Goal: Information Seeking & Learning: Learn about a topic

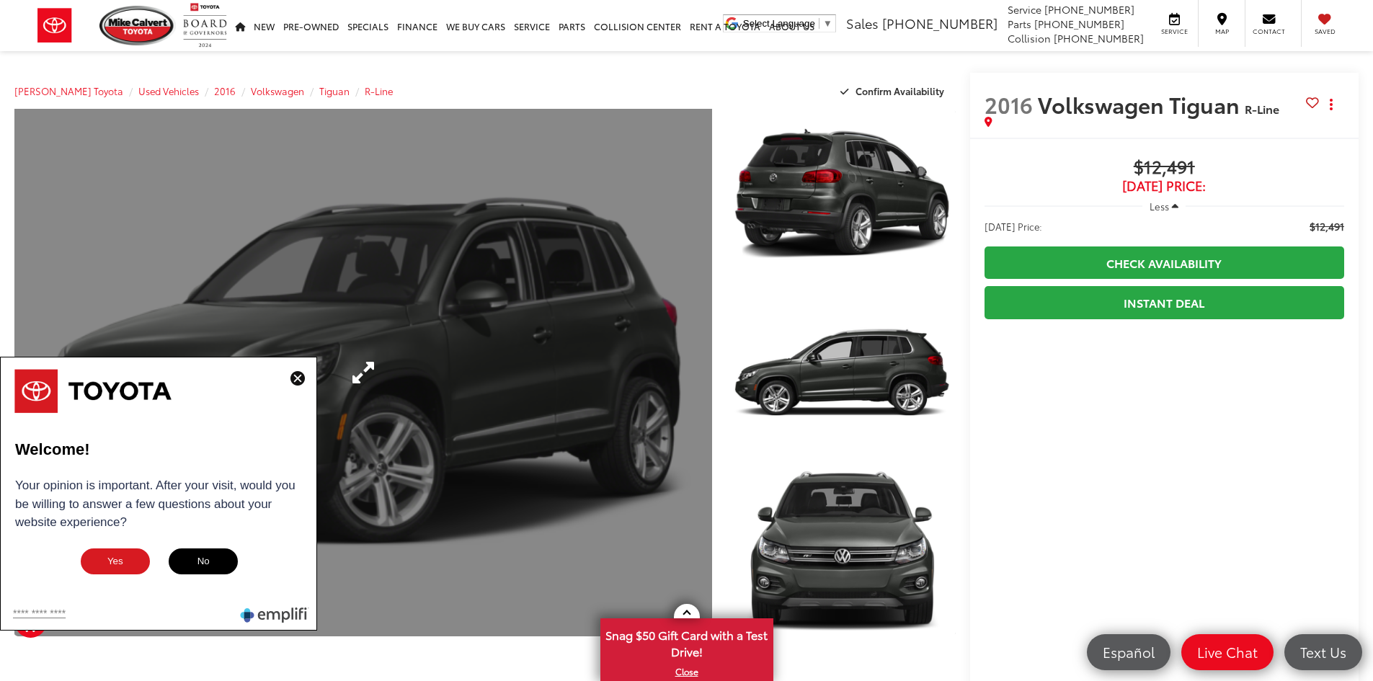
click at [293, 376] on img at bounding box center [297, 378] width 14 height 14
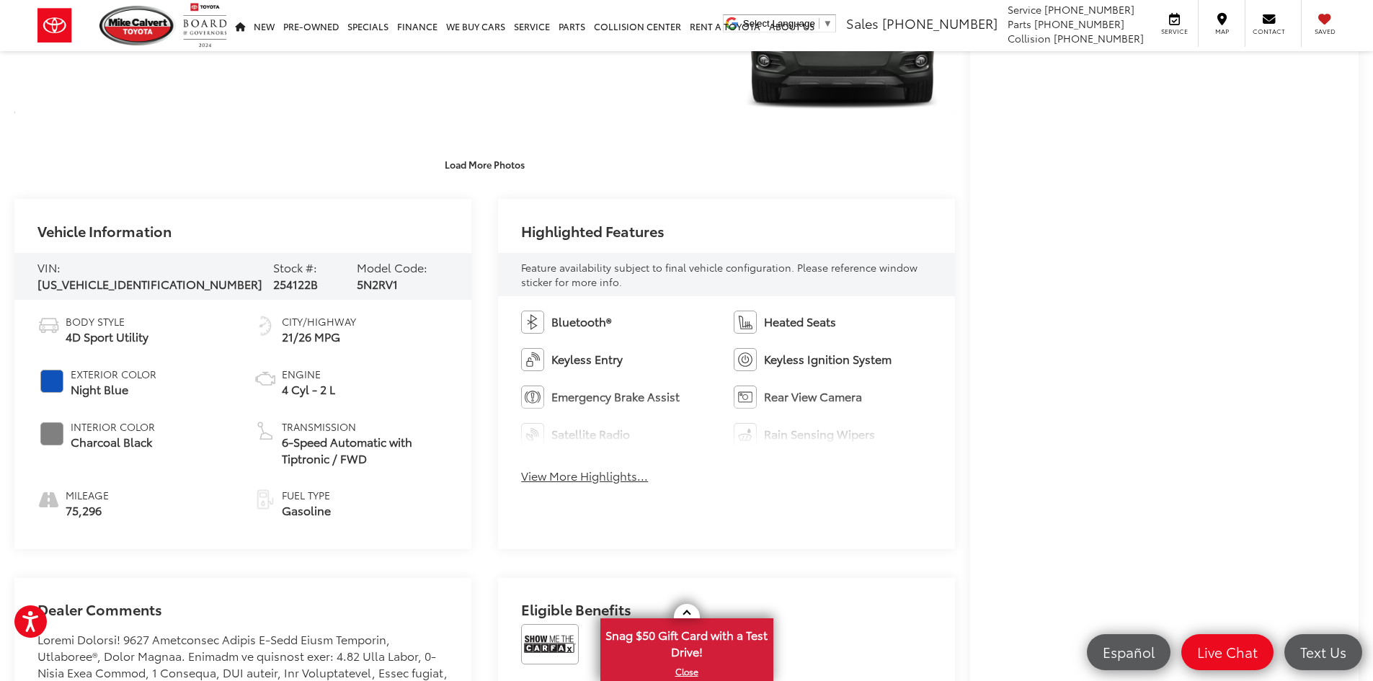
scroll to position [721, 0]
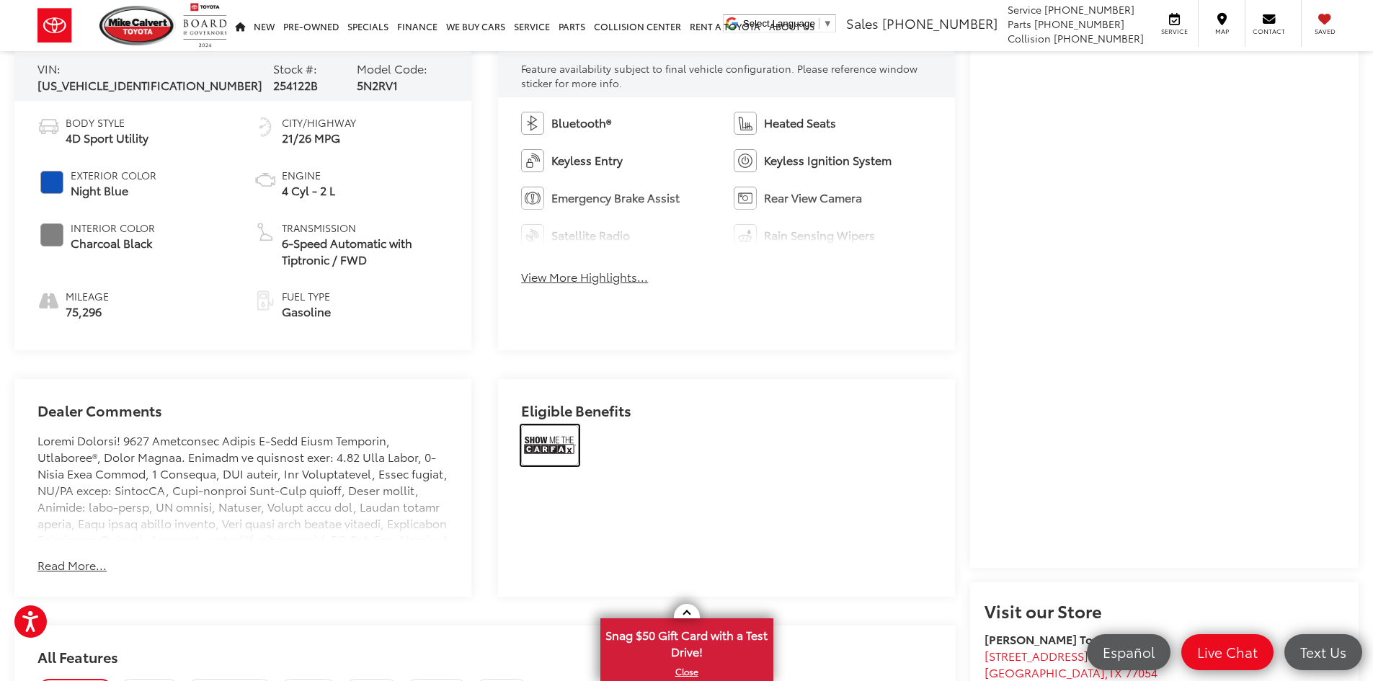
click at [556, 450] on img at bounding box center [550, 445] width 58 height 40
click at [93, 563] on button "Read More..." at bounding box center [71, 565] width 69 height 17
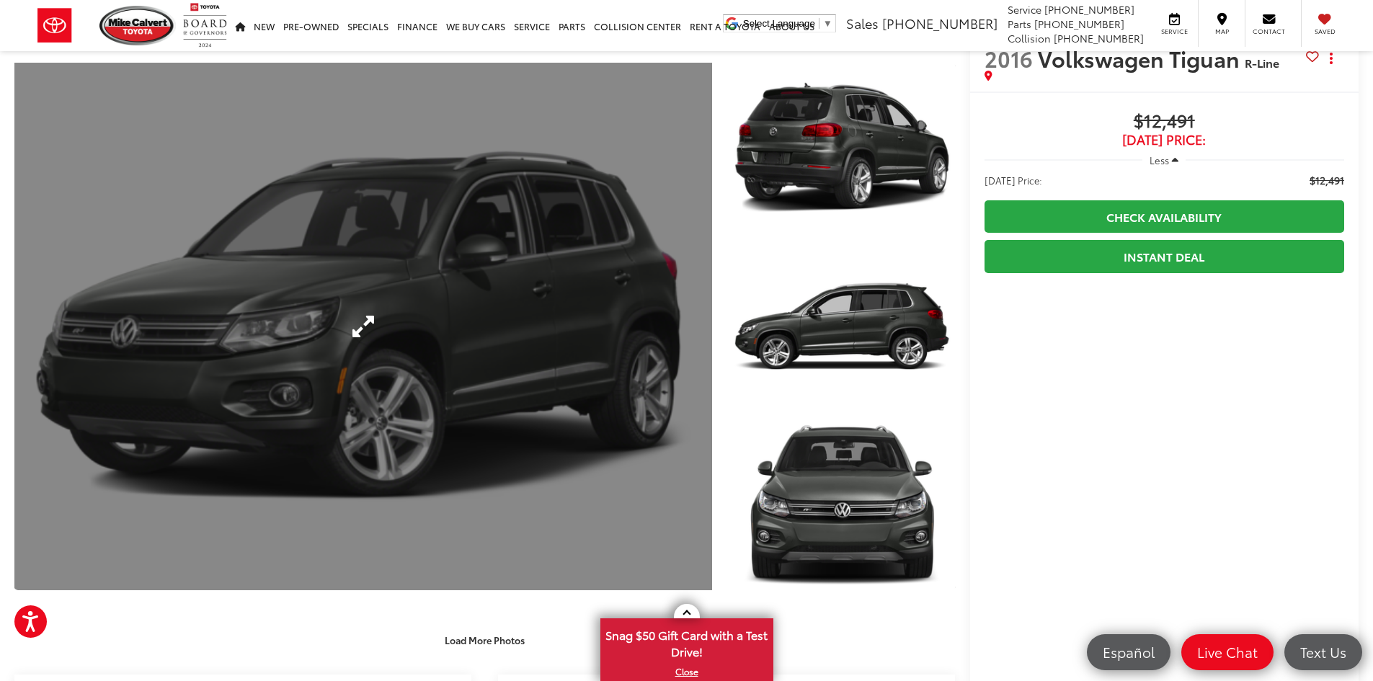
scroll to position [0, 0]
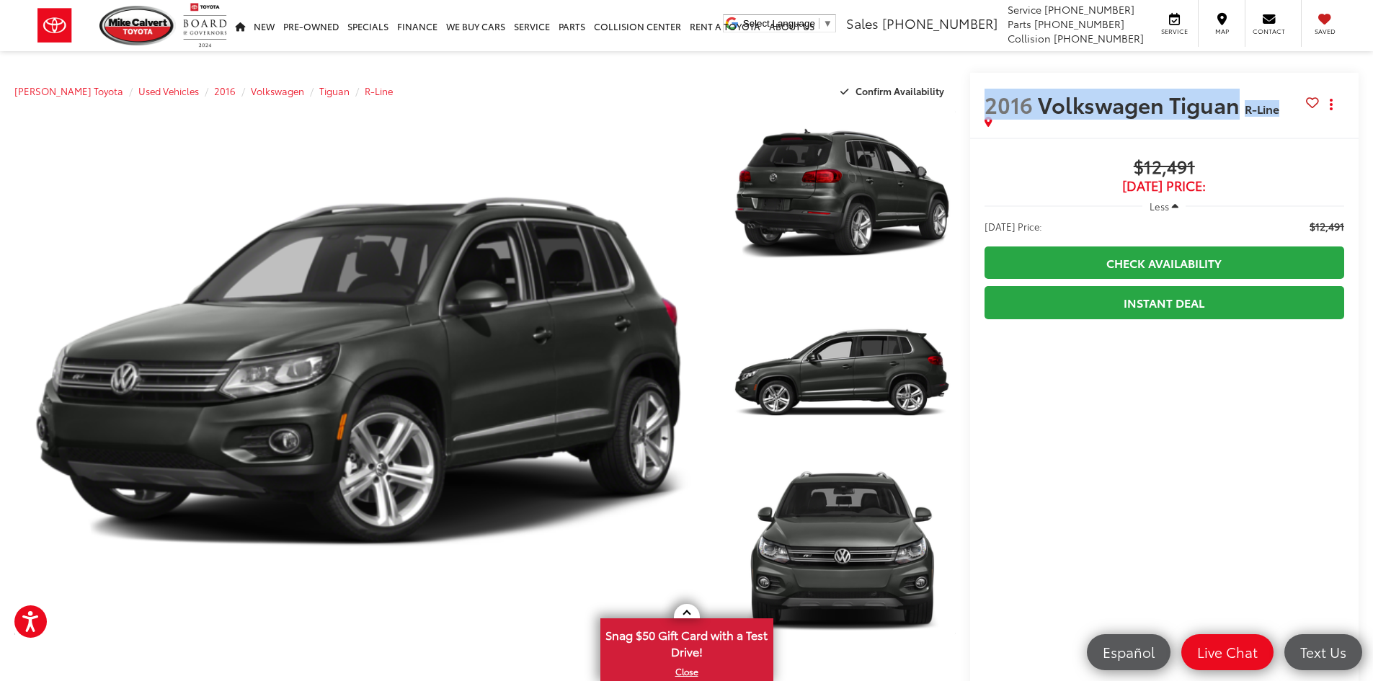
drag, startPoint x: 987, startPoint y: 97, endPoint x: 1285, endPoint y: 107, distance: 298.4
click at [1285, 107] on h2 "2016 Volkswagen Tiguan R-Line" at bounding box center [1144, 104] width 321 height 25
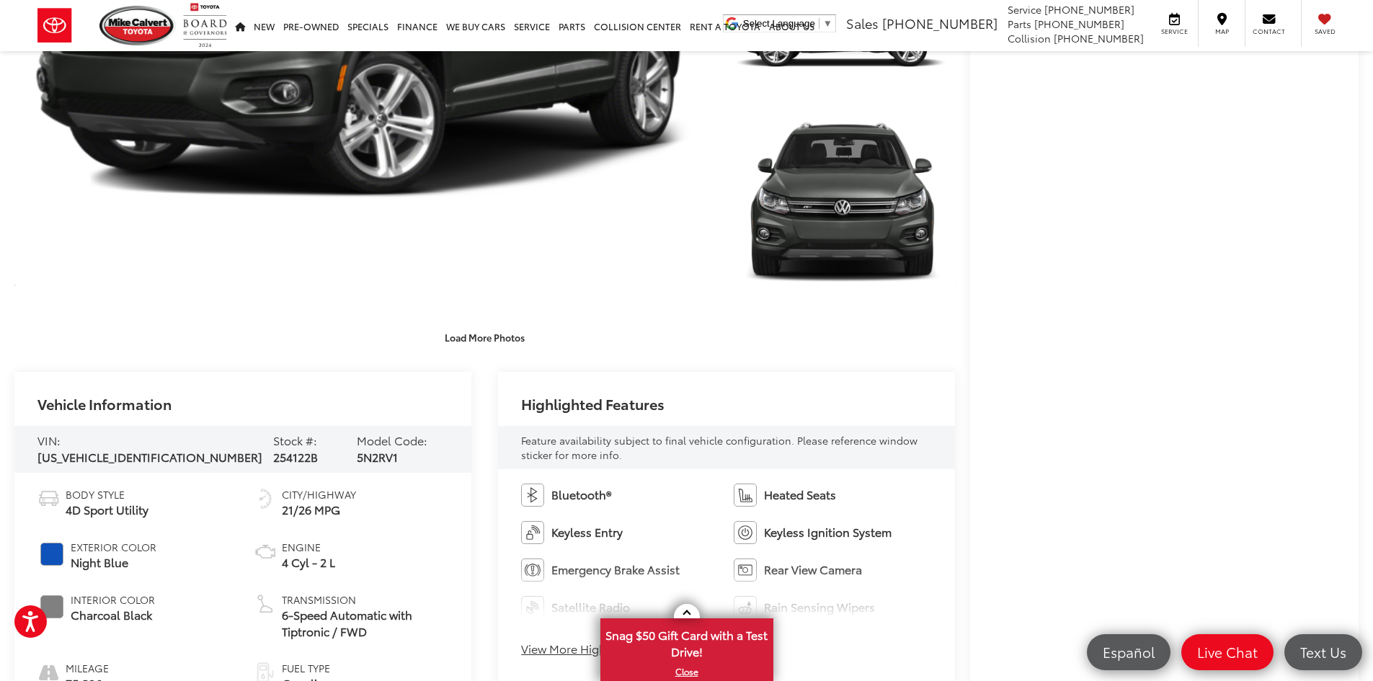
scroll to position [504, 0]
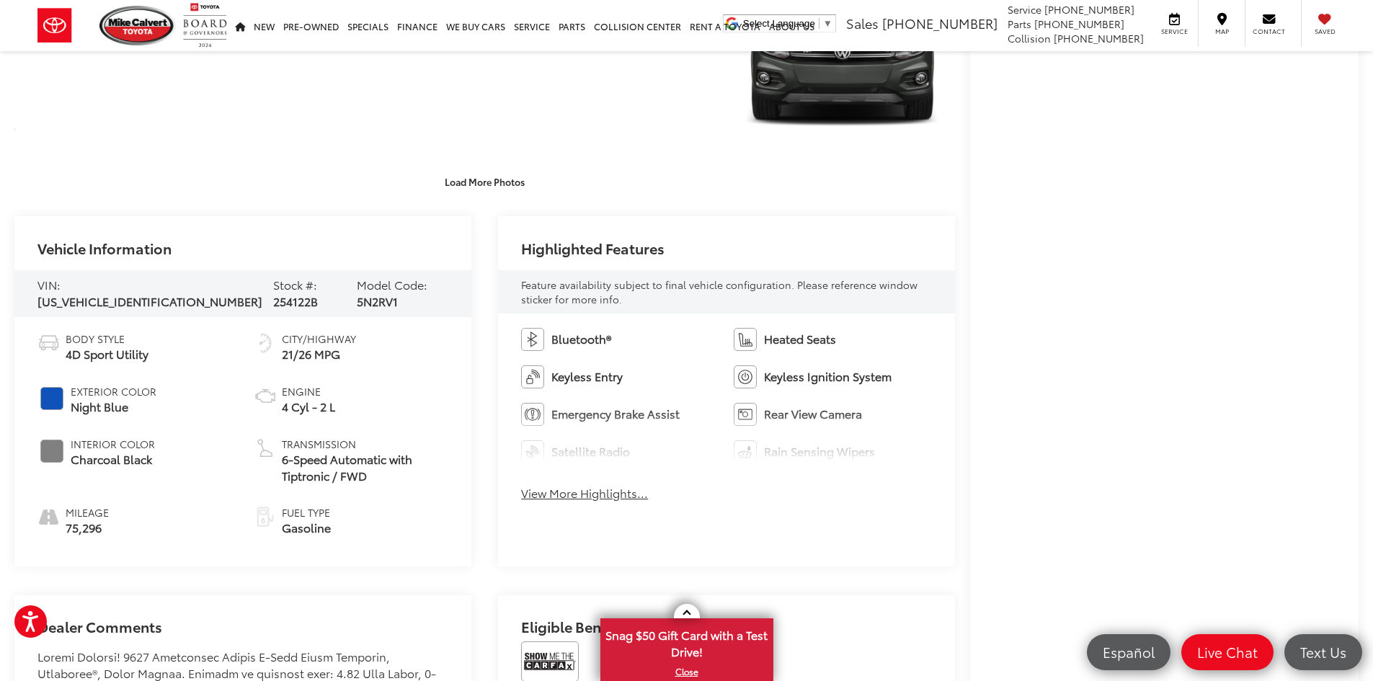
click at [590, 483] on div "Bluetooth® Heated Seats Keyless Entry Keyless Ignition System Emergency Brake A…" at bounding box center [726, 418] width 457 height 211
click at [589, 491] on button "View More Highlights..." at bounding box center [584, 493] width 127 height 17
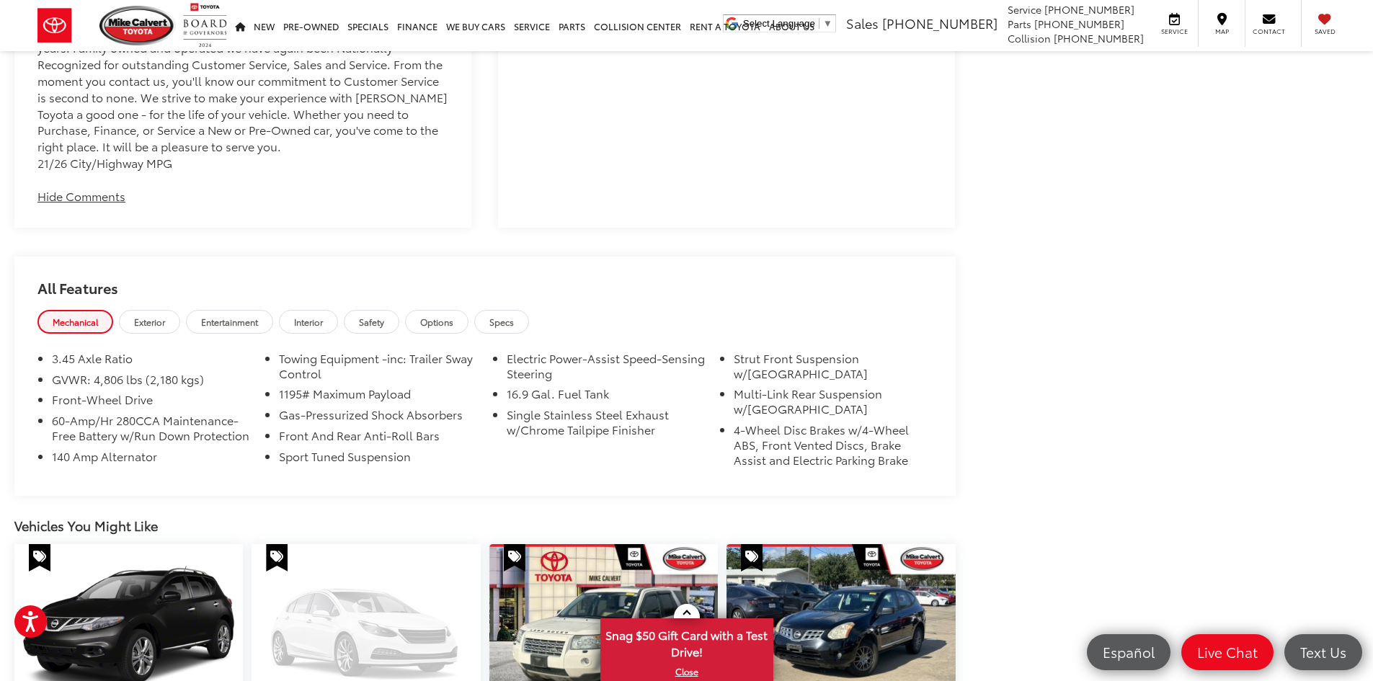
scroll to position [1657, 0]
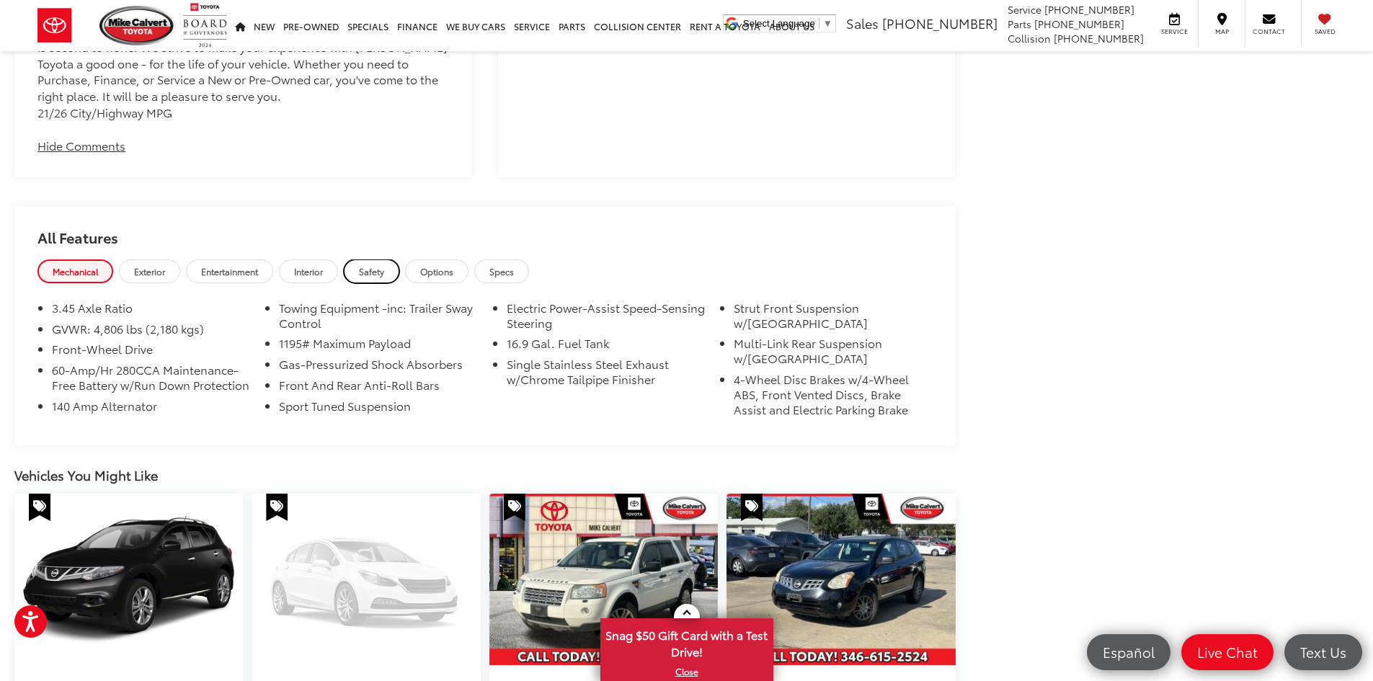
click at [377, 259] on link "Safety" at bounding box center [371, 271] width 55 height 24
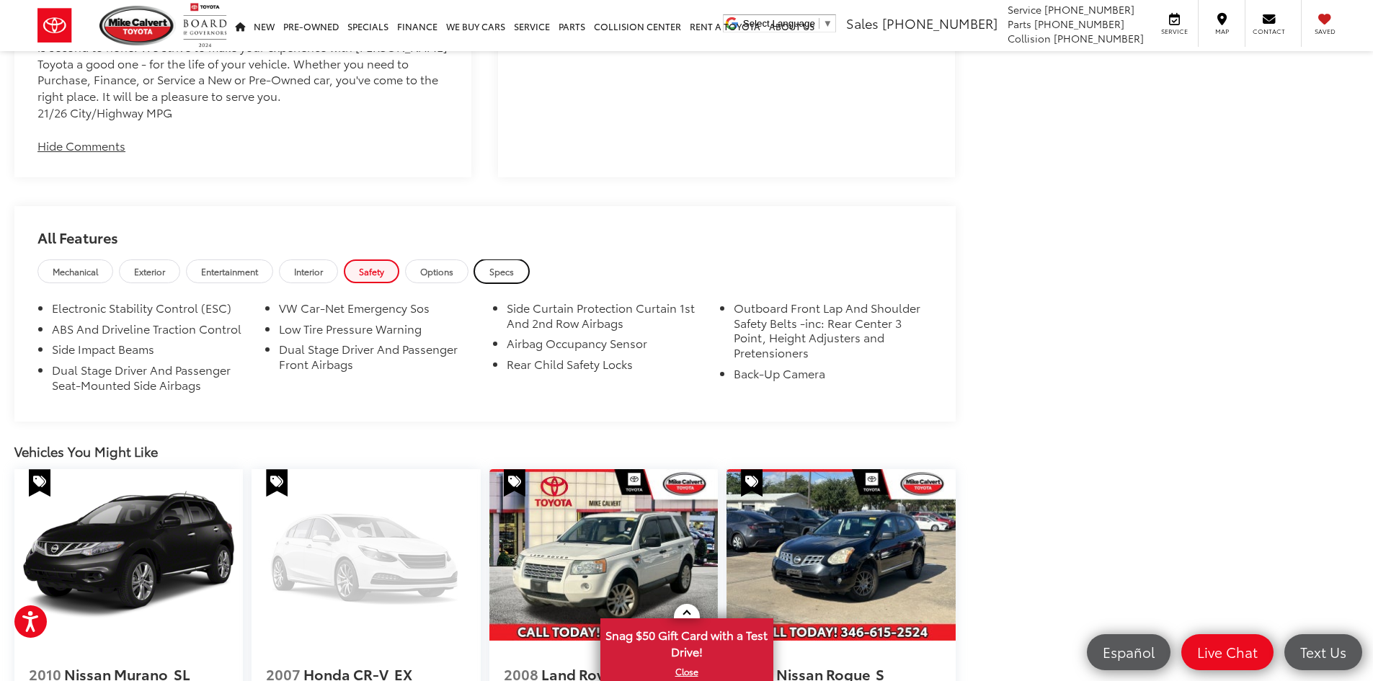
click at [496, 265] on span "Specs" at bounding box center [501, 271] width 24 height 12
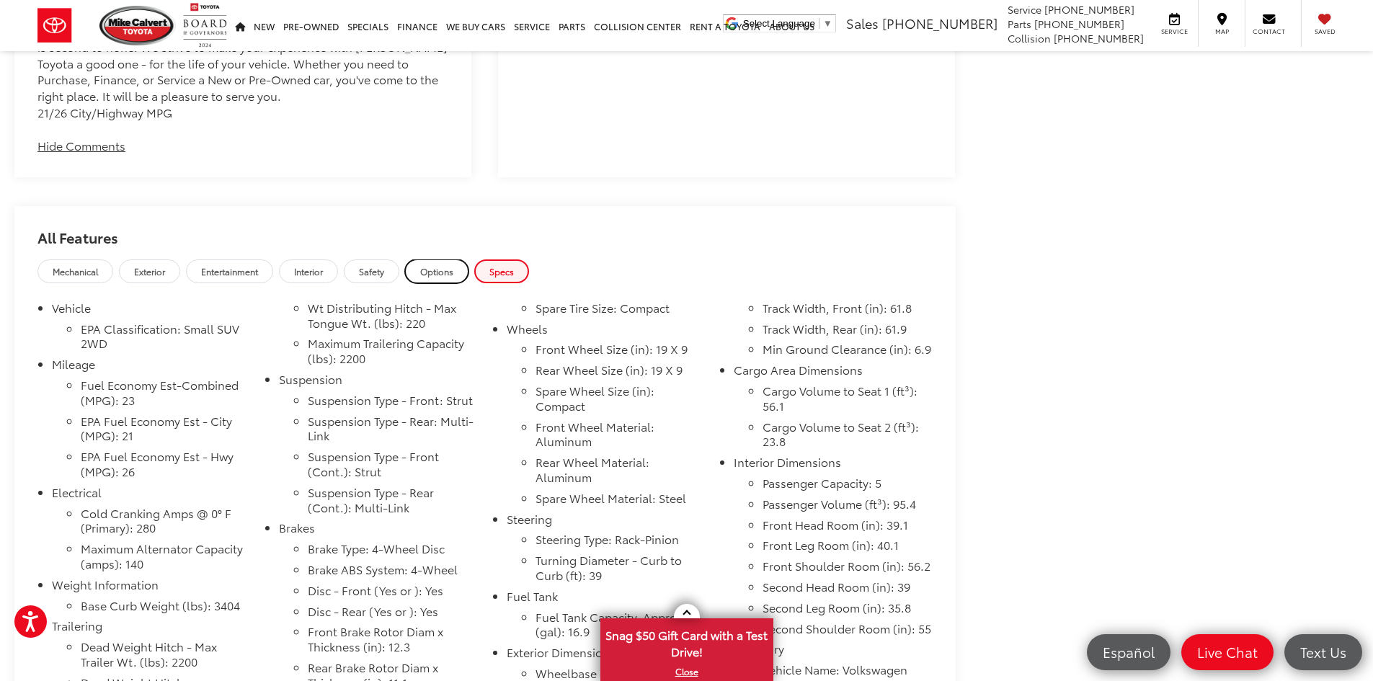
click at [430, 265] on span "Options" at bounding box center [436, 271] width 33 height 12
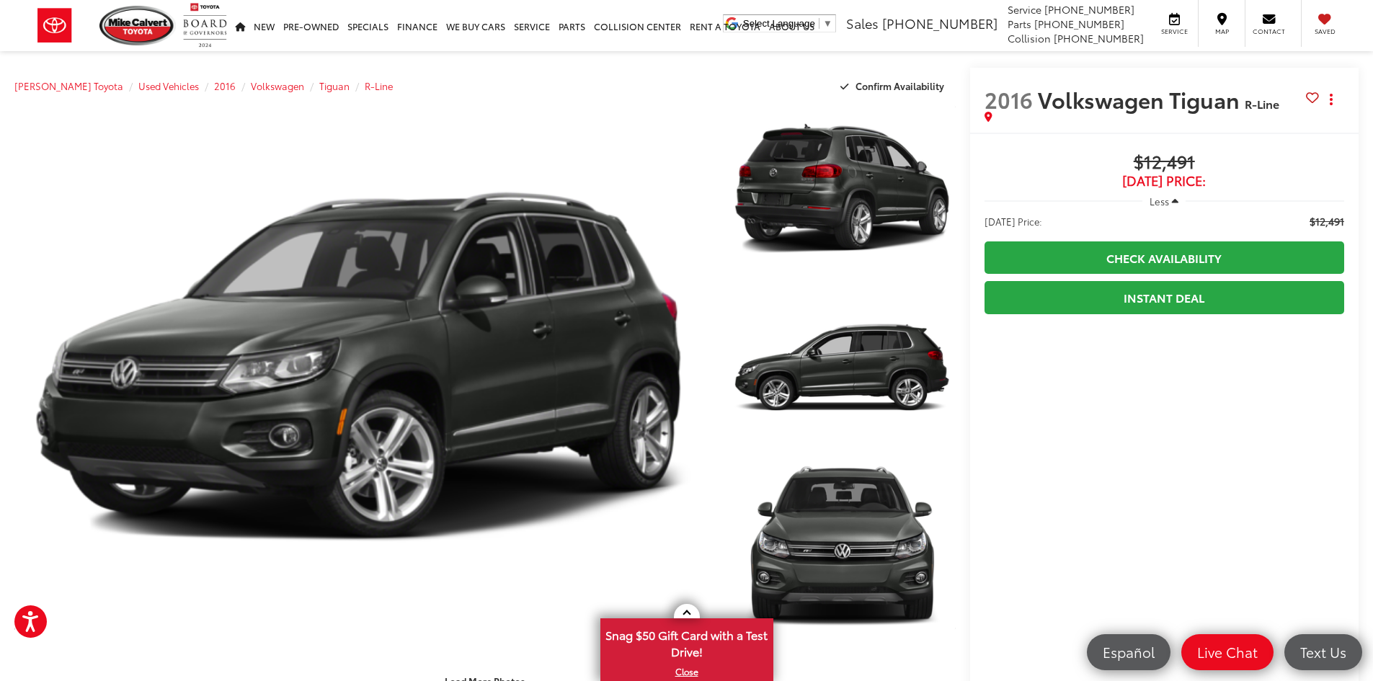
scroll to position [0, 0]
